Goal: Check status

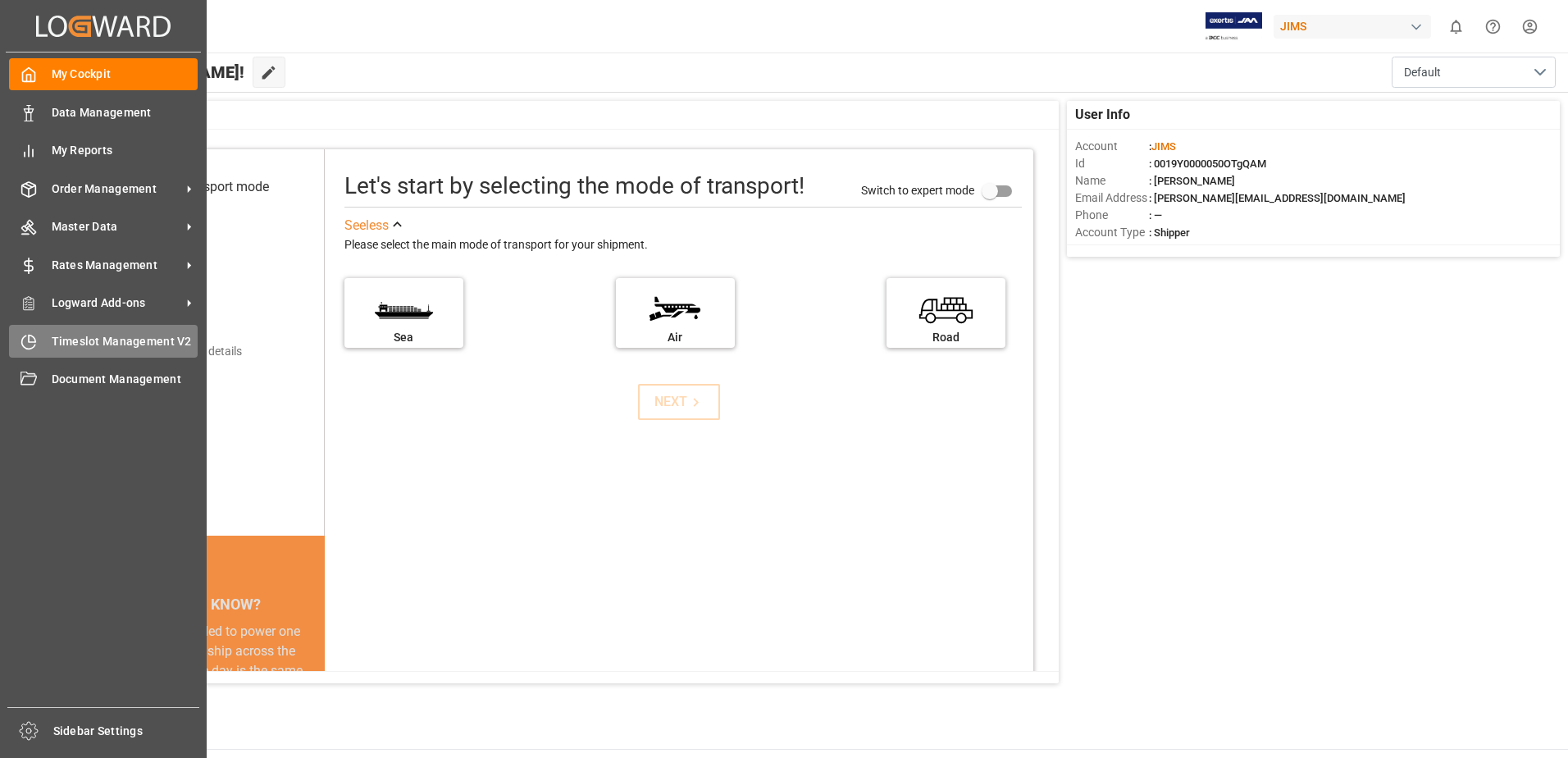
click at [74, 338] on span "Timeslot Management V2" at bounding box center [125, 342] width 147 height 18
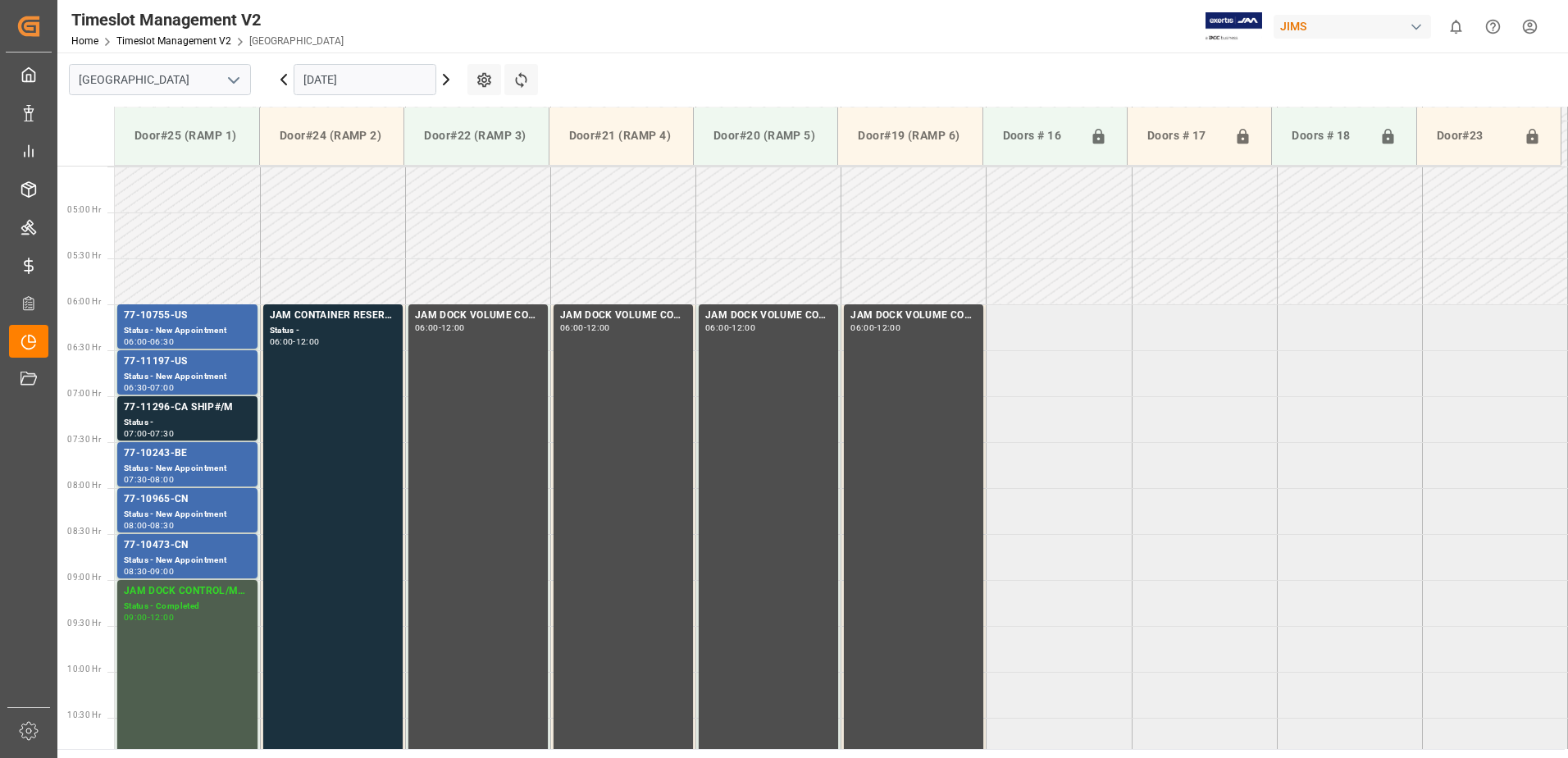
scroll to position [542, 0]
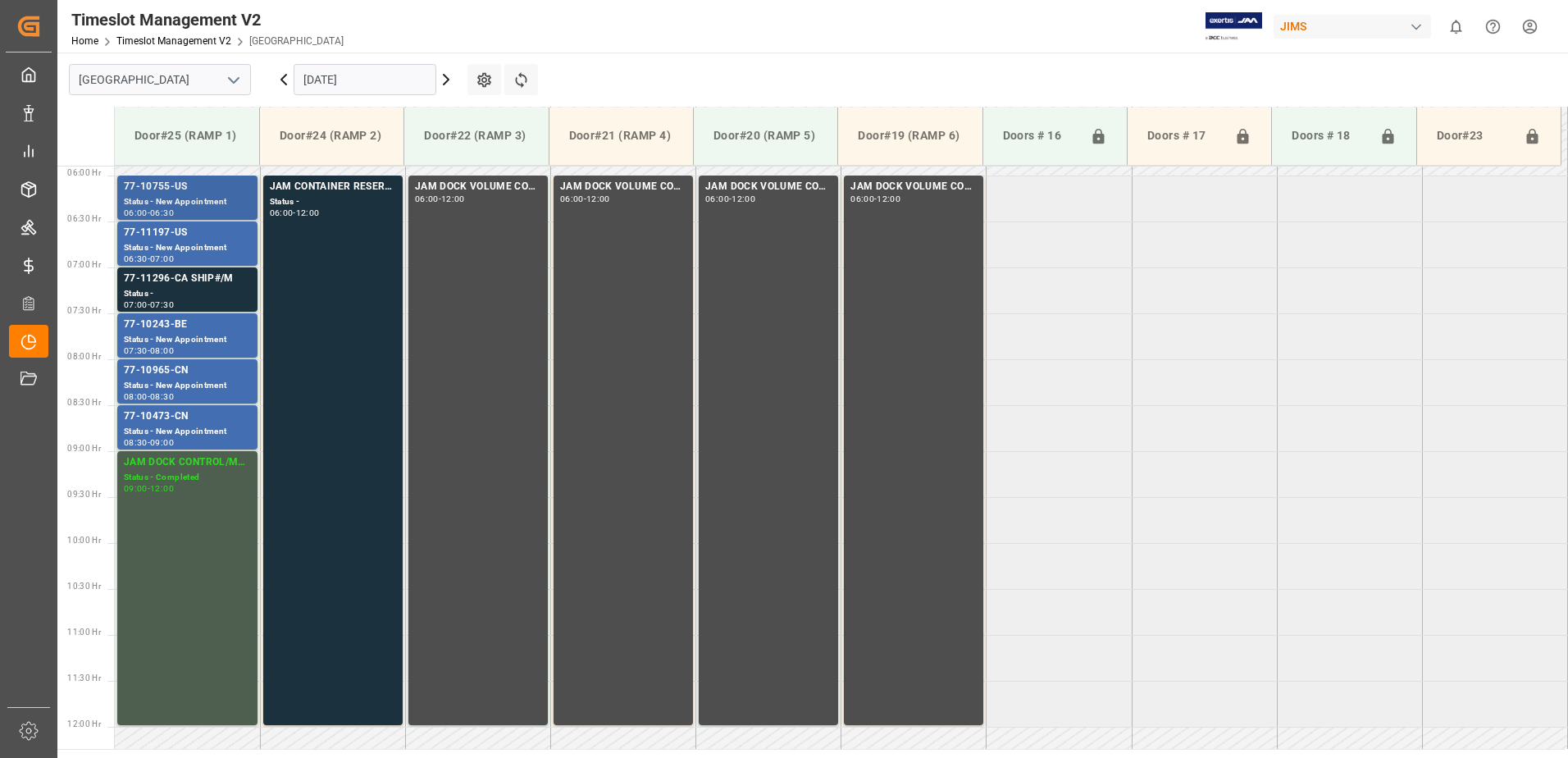
click at [216, 196] on div "Status - New Appointment" at bounding box center [187, 202] width 127 height 14
click at [216, 192] on div "77-10755-US" at bounding box center [187, 187] width 127 height 17
click at [217, 230] on div "77-11197-US" at bounding box center [187, 233] width 127 height 17
click at [227, 290] on div "Status -" at bounding box center [187, 294] width 127 height 14
click at [237, 336] on div "Status - New Appointment" at bounding box center [187, 340] width 127 height 14
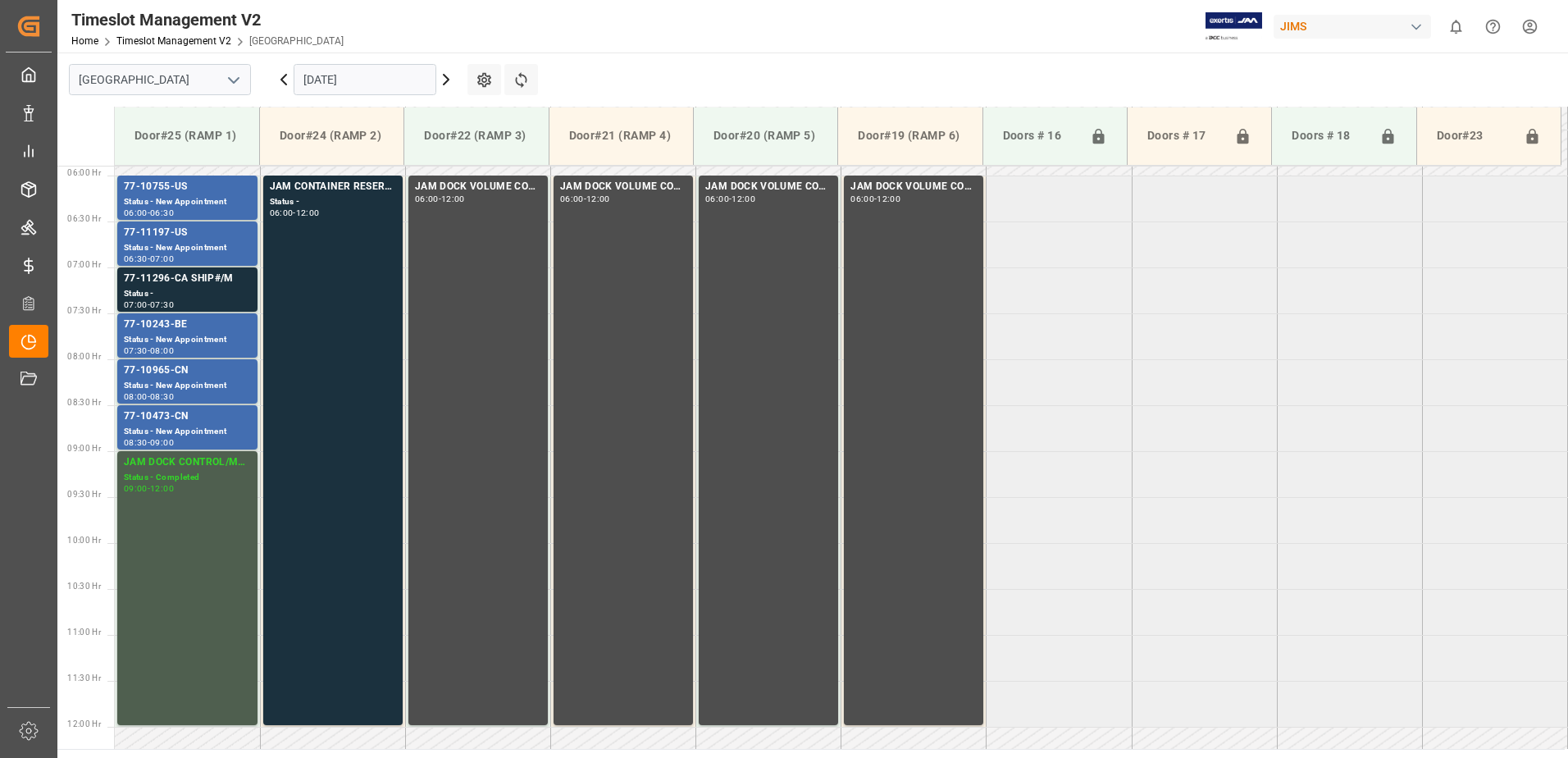
click at [238, 377] on div "77-10965-CN" at bounding box center [187, 371] width 127 height 17
click at [240, 414] on div "77-10473-CN" at bounding box center [187, 416] width 127 height 17
